Goal: Task Accomplishment & Management: Use online tool/utility

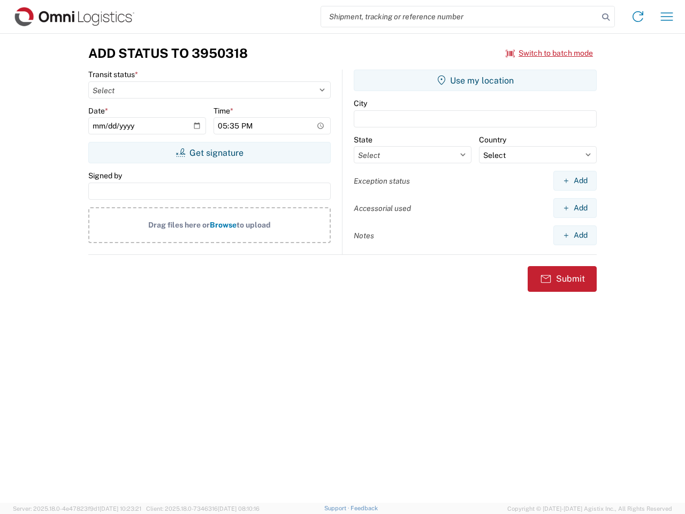
click at [460, 17] on input "search" at bounding box center [459, 16] width 277 height 20
click at [606, 17] on icon at bounding box center [605, 17] width 15 height 15
click at [638, 17] on icon at bounding box center [637, 16] width 17 height 17
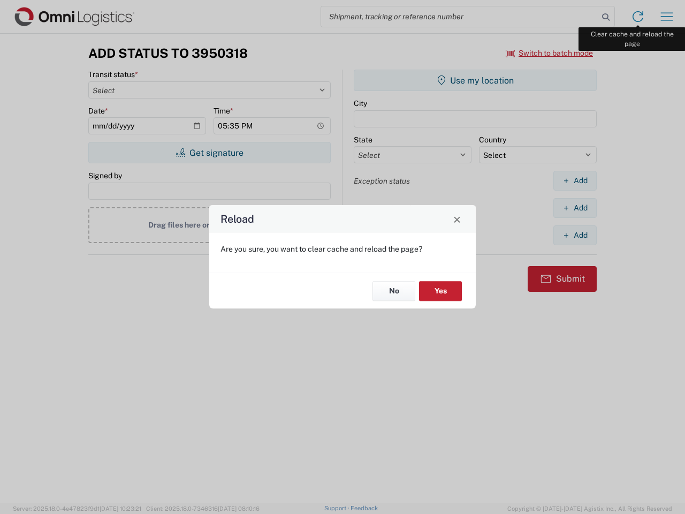
click at [667, 17] on div "Reload Are you sure, you want to clear cache and reload the page? No Yes" at bounding box center [342, 257] width 685 height 514
click at [549, 53] on div "Reload Are you sure, you want to clear cache and reload the page? No Yes" at bounding box center [342, 257] width 685 height 514
click at [209, 152] on div "Reload Are you sure, you want to clear cache and reload the page? No Yes" at bounding box center [342, 257] width 685 height 514
click at [475, 80] on div "Reload Are you sure, you want to clear cache and reload the page? No Yes" at bounding box center [342, 257] width 685 height 514
click at [575, 180] on div "Reload Are you sure, you want to clear cache and reload the page? No Yes" at bounding box center [342, 257] width 685 height 514
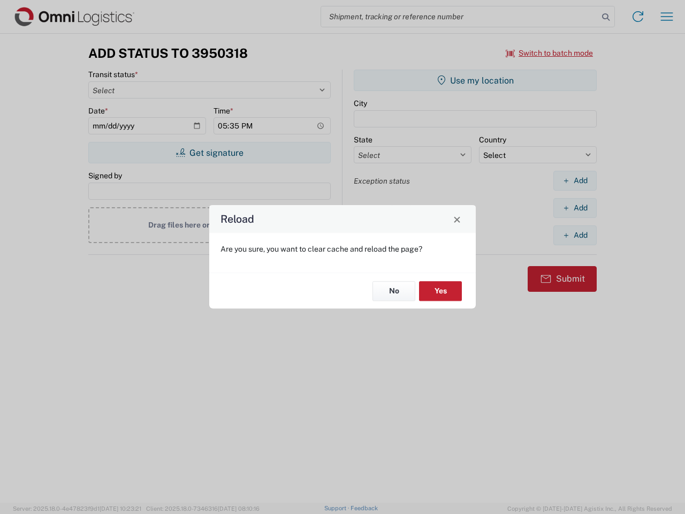
click at [575, 208] on div "Reload Are you sure, you want to clear cache and reload the page? No Yes" at bounding box center [342, 257] width 685 height 514
click at [575, 235] on div "Reload Are you sure, you want to clear cache and reload the page? No Yes" at bounding box center [342, 257] width 685 height 514
